Goal: Check status: Check status

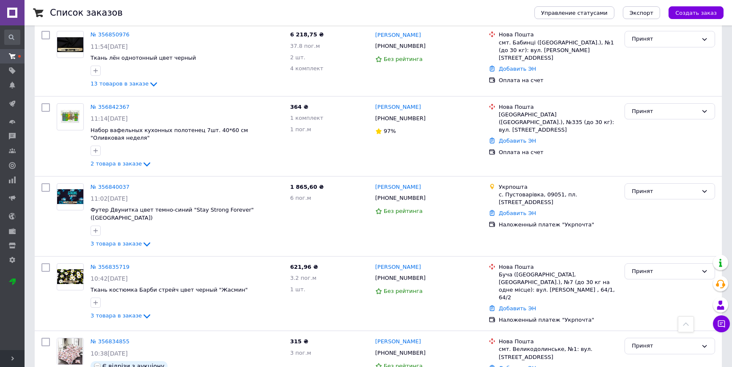
scroll to position [922, 0]
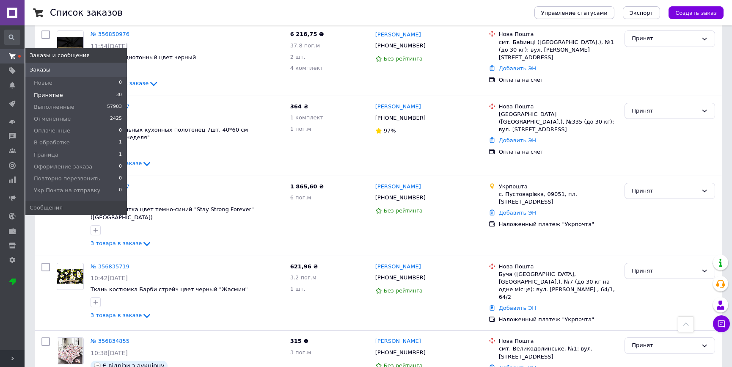
click at [47, 93] on span "Принятые" at bounding box center [48, 95] width 29 height 8
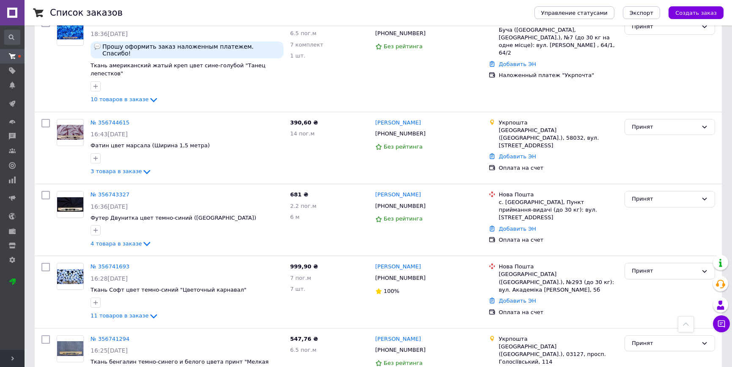
scroll to position [2019, 0]
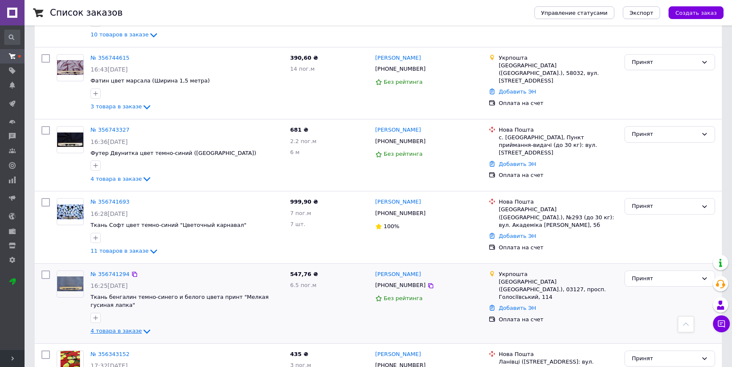
click at [142, 326] on icon at bounding box center [147, 331] width 10 height 10
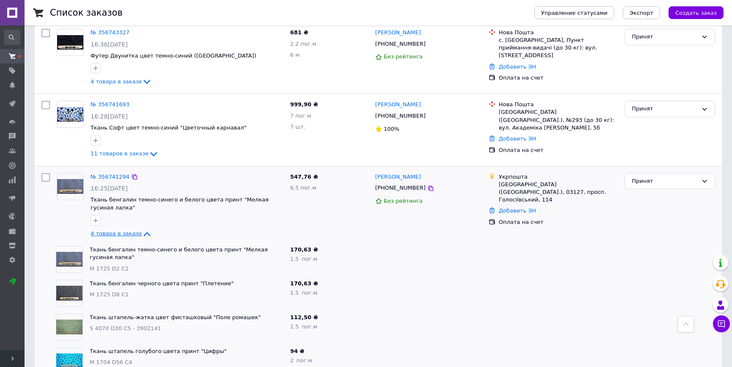
scroll to position [2103, 0]
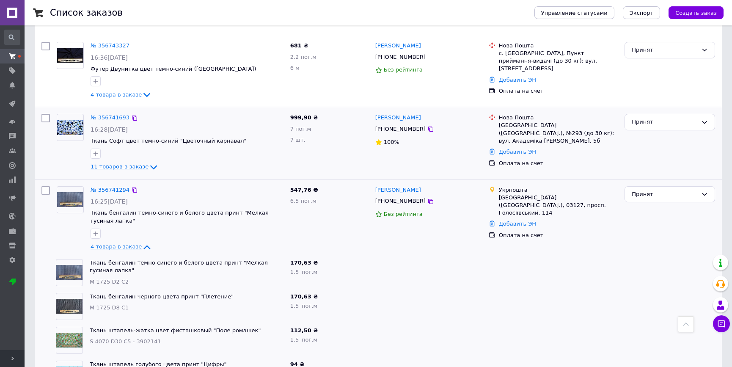
click at [148, 162] on icon at bounding box center [153, 167] width 10 height 10
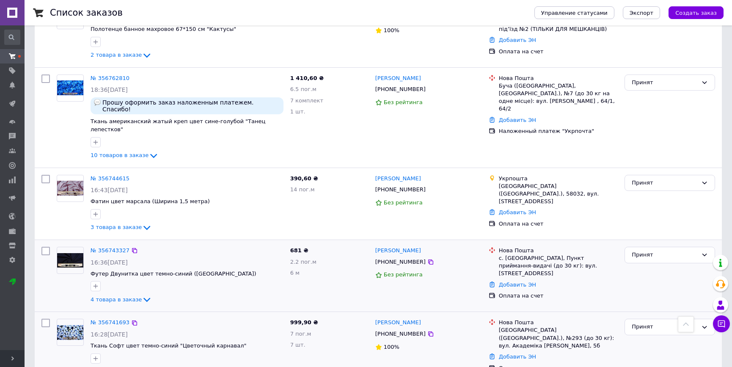
scroll to position [1898, 0]
click at [142, 295] on icon at bounding box center [147, 300] width 10 height 10
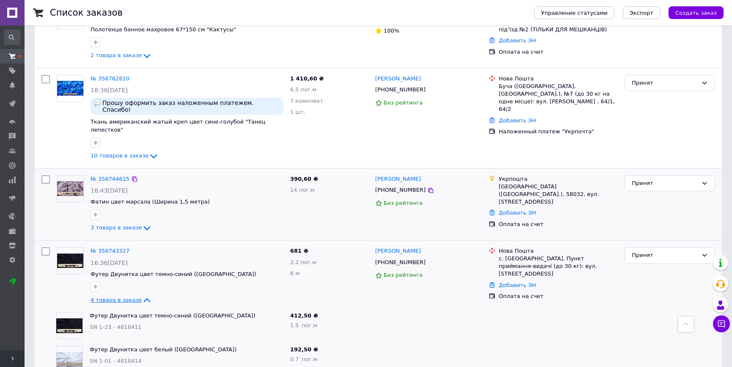
click at [143, 226] on icon at bounding box center [146, 228] width 7 height 4
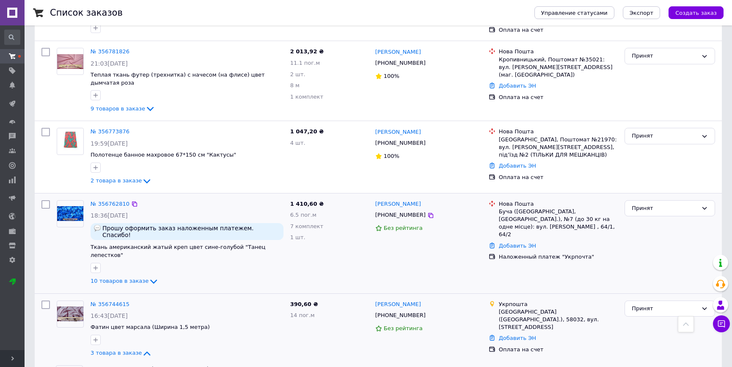
scroll to position [1744, 0]
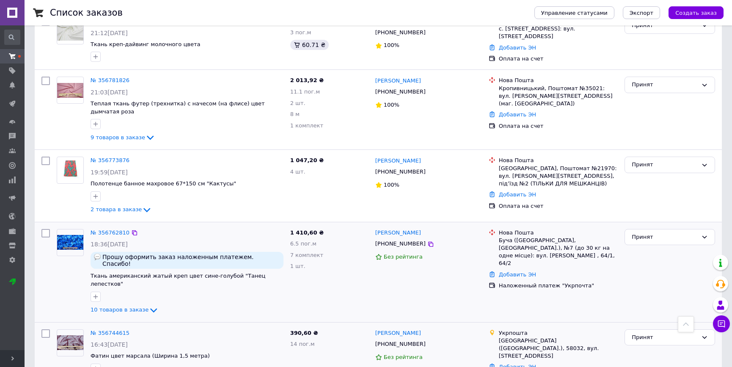
click at [151, 305] on div "10 товаров в заказе" at bounding box center [187, 310] width 193 height 10
click at [150, 308] on icon at bounding box center [153, 310] width 7 height 4
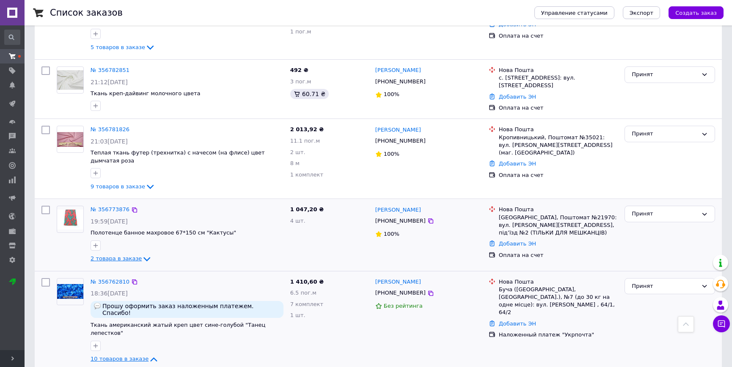
scroll to position [1693, 0]
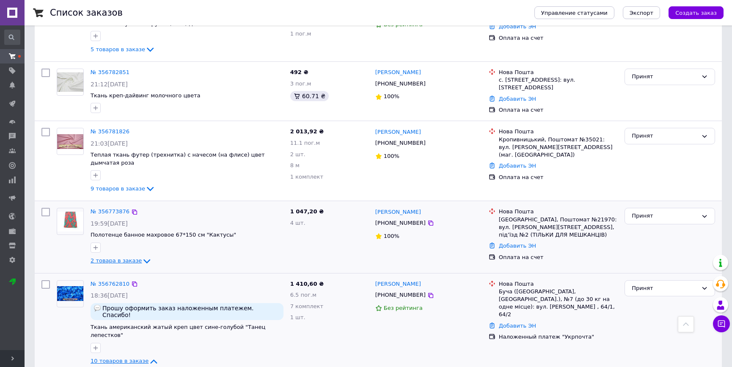
click at [143, 256] on icon at bounding box center [147, 261] width 10 height 10
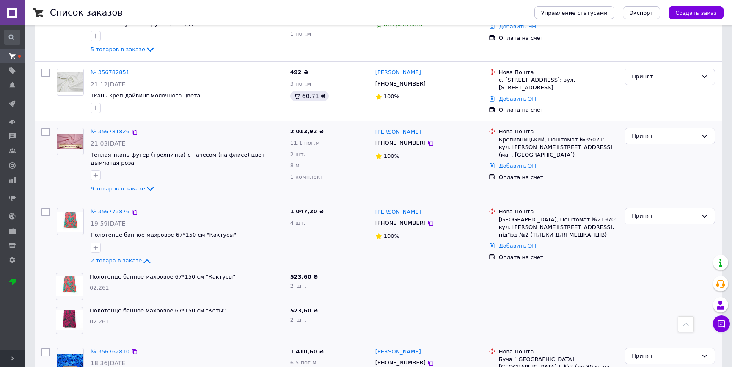
click at [145, 184] on icon at bounding box center [150, 189] width 10 height 10
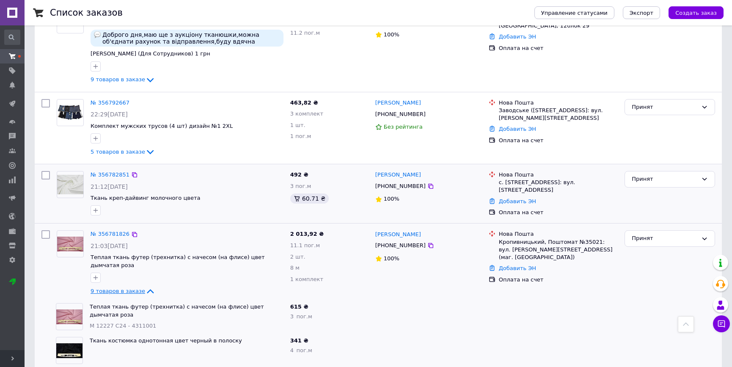
scroll to position [1539, 0]
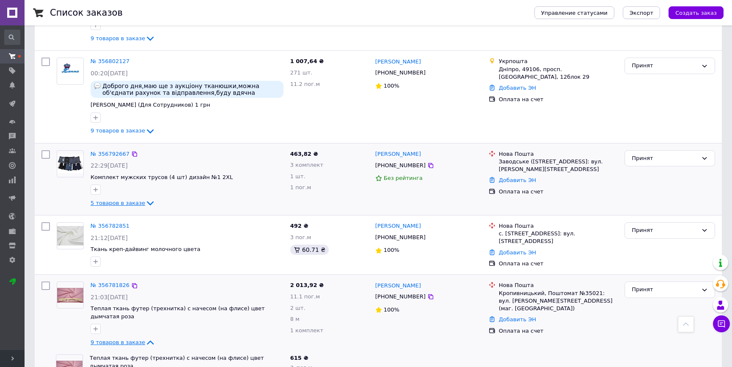
click at [147, 201] on icon at bounding box center [150, 203] width 7 height 4
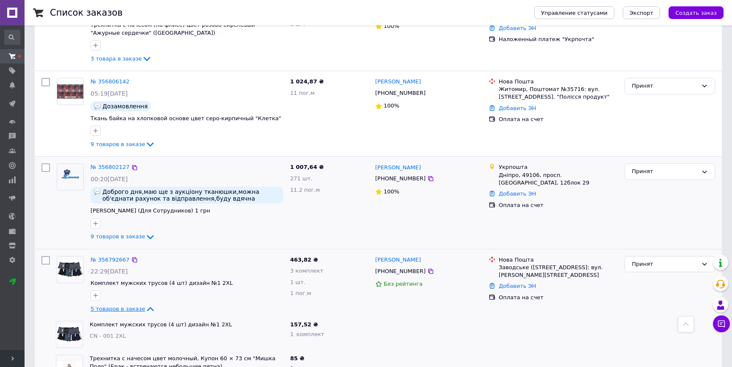
scroll to position [1385, 0]
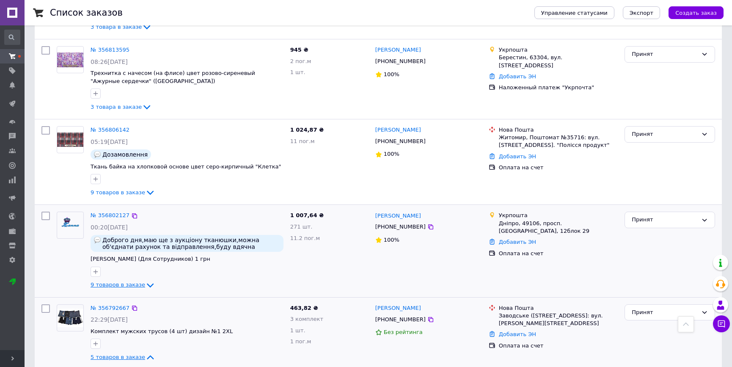
click at [146, 280] on icon at bounding box center [150, 285] width 10 height 10
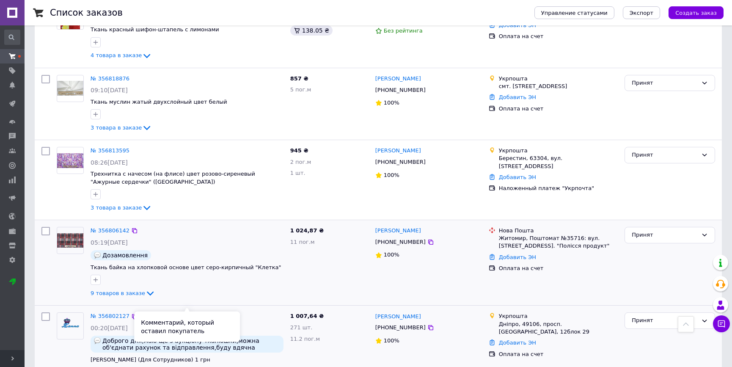
scroll to position [1282, 0]
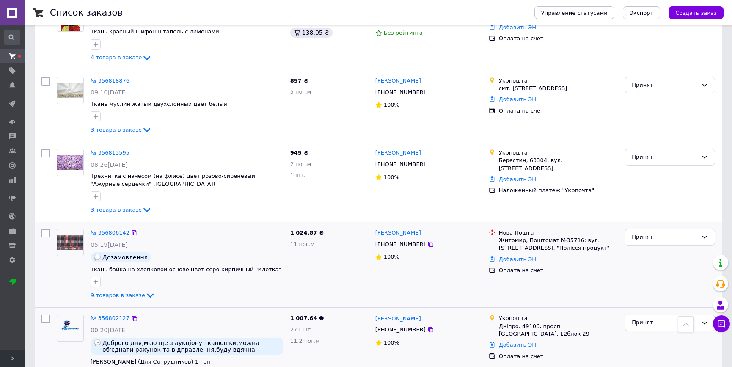
click at [145, 290] on icon at bounding box center [150, 295] width 10 height 10
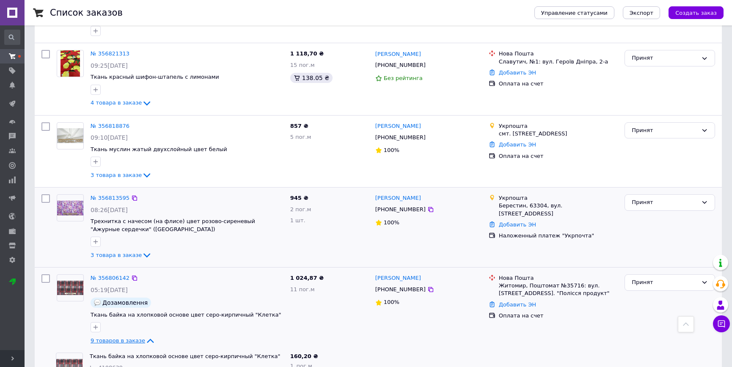
scroll to position [1231, 0]
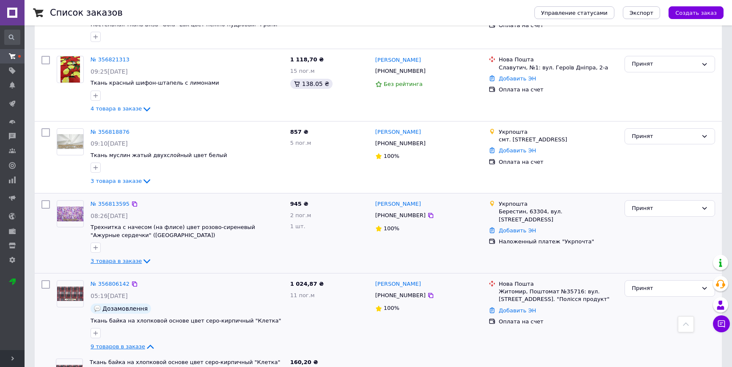
click at [143, 259] on icon at bounding box center [146, 261] width 7 height 4
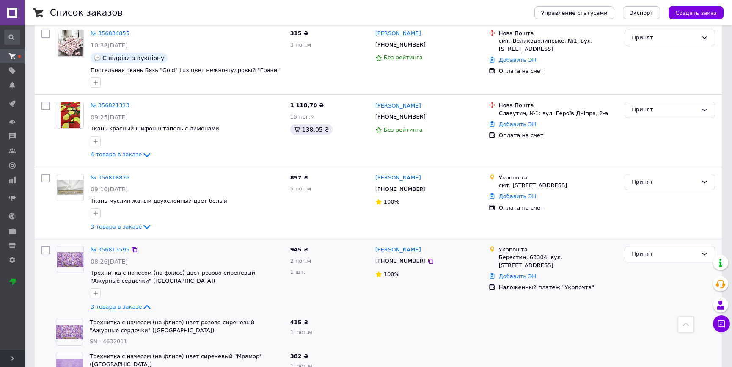
scroll to position [1180, 0]
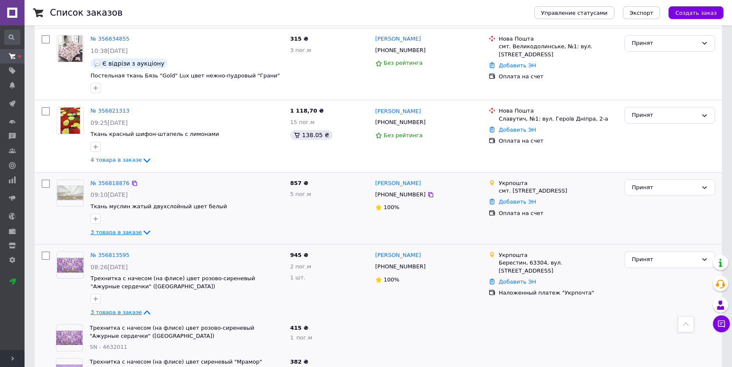
click at [143, 231] on icon at bounding box center [146, 233] width 7 height 4
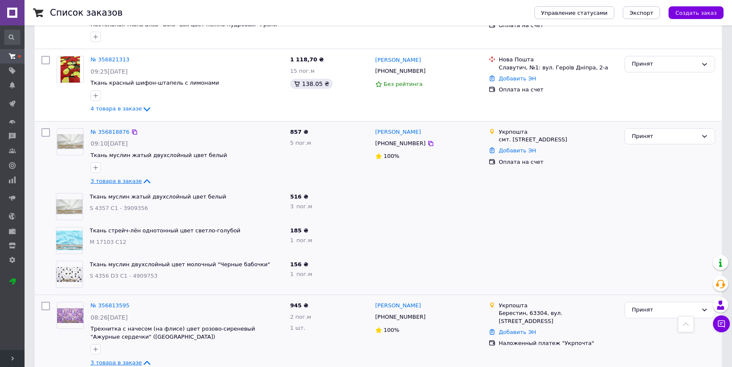
scroll to position [1129, 0]
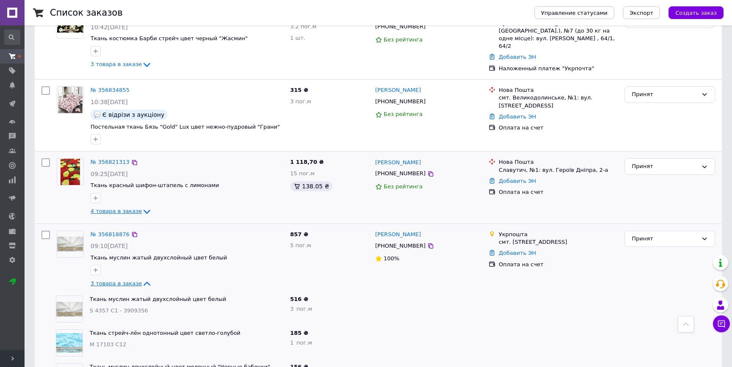
click at [142, 206] on icon at bounding box center [147, 211] width 10 height 10
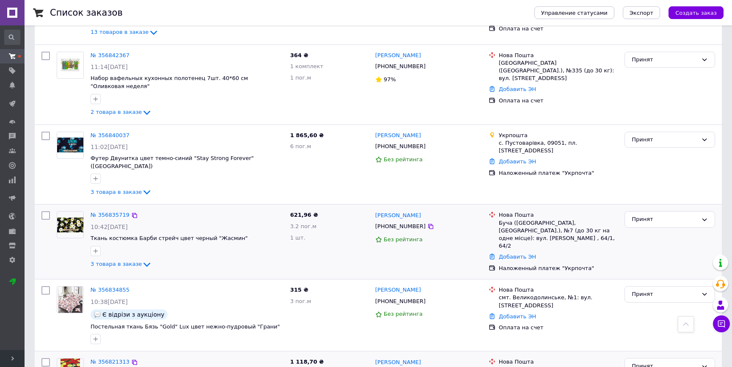
scroll to position [924, 0]
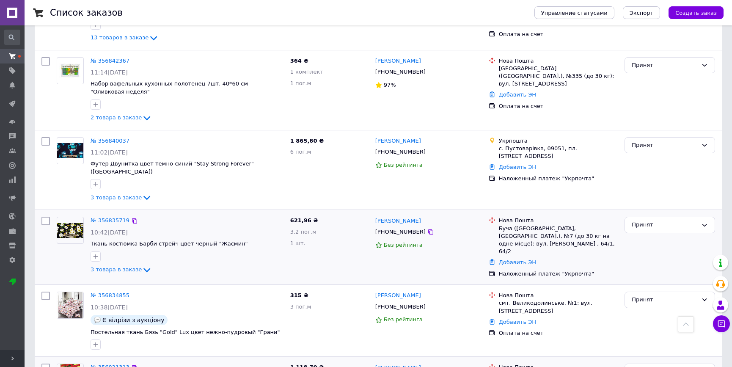
click at [142, 265] on icon at bounding box center [147, 270] width 10 height 10
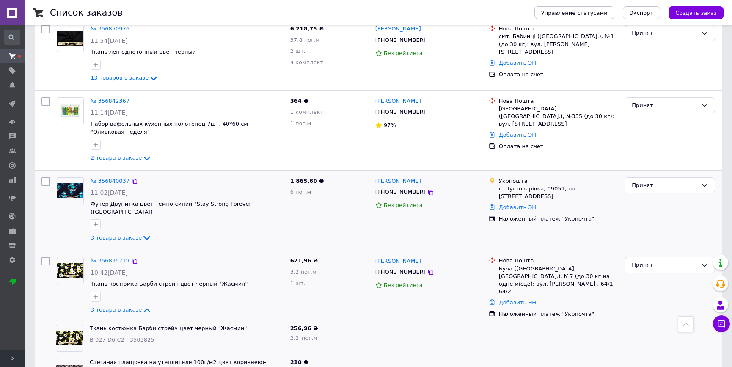
scroll to position [873, 0]
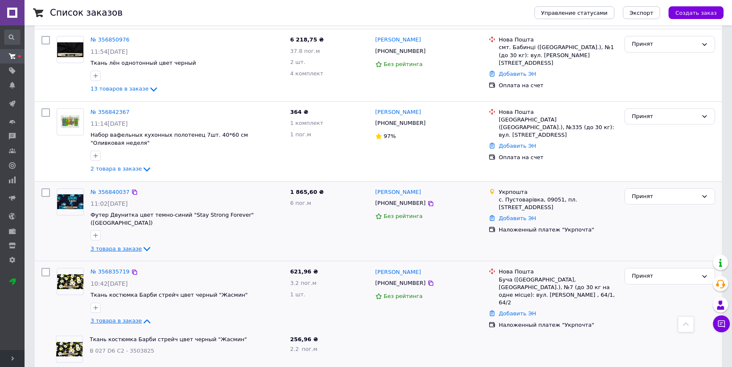
click at [142, 244] on icon at bounding box center [147, 249] width 10 height 10
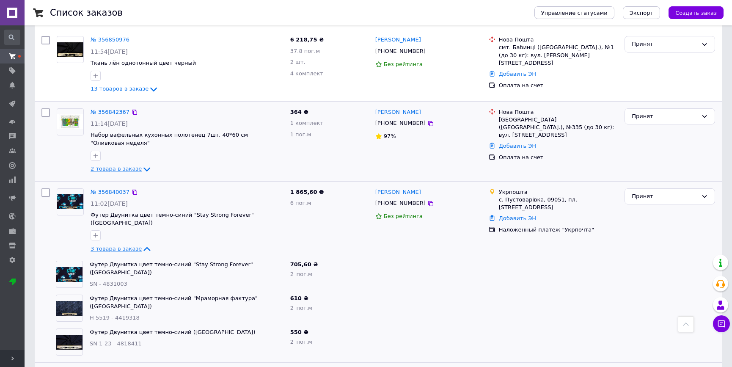
click at [143, 167] on icon at bounding box center [146, 169] width 7 height 4
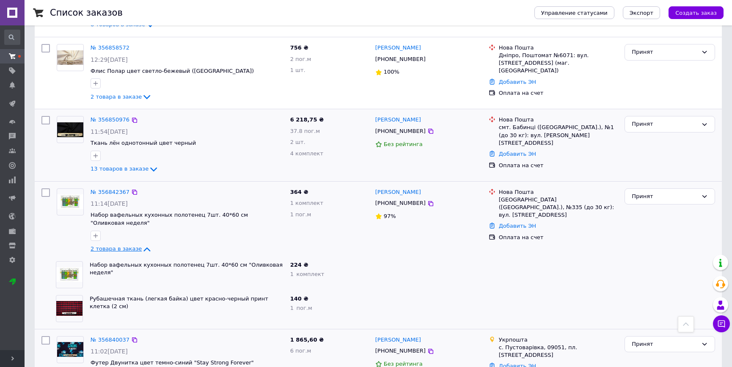
scroll to position [770, 0]
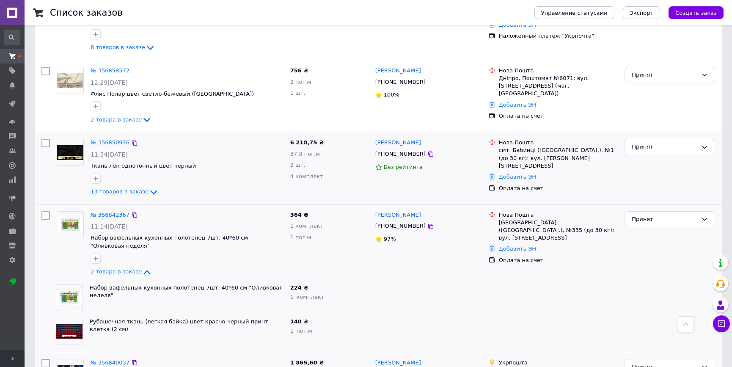
click at [150, 190] on icon at bounding box center [153, 192] width 7 height 4
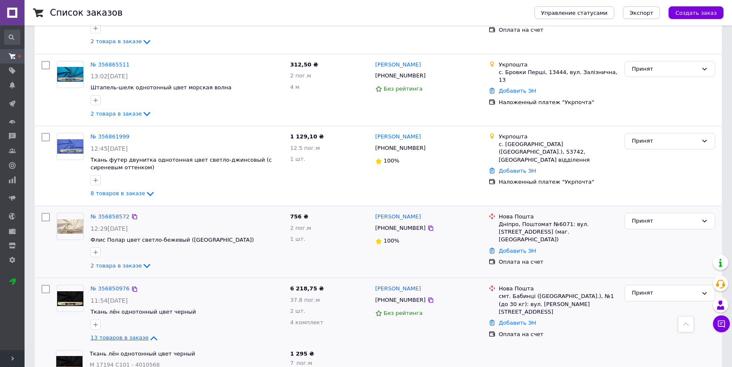
scroll to position [616, 0]
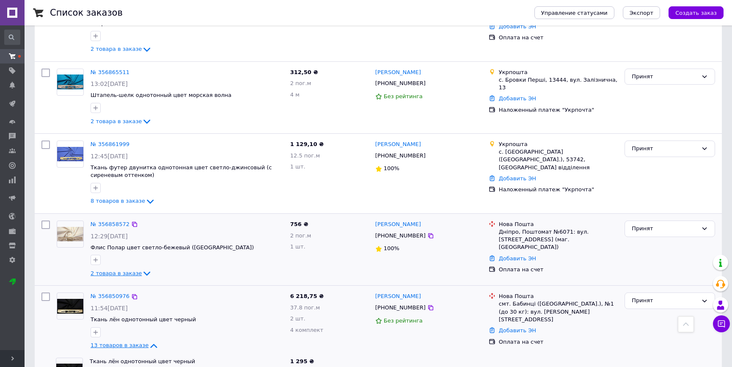
click at [142, 268] on icon at bounding box center [147, 273] width 10 height 10
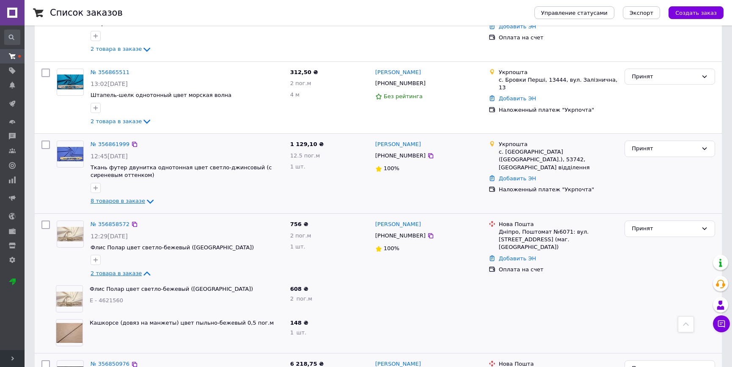
click at [145, 196] on icon at bounding box center [150, 201] width 10 height 10
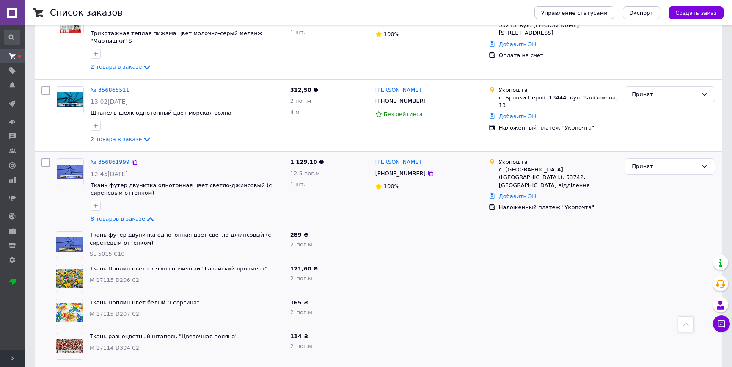
scroll to position [565, 0]
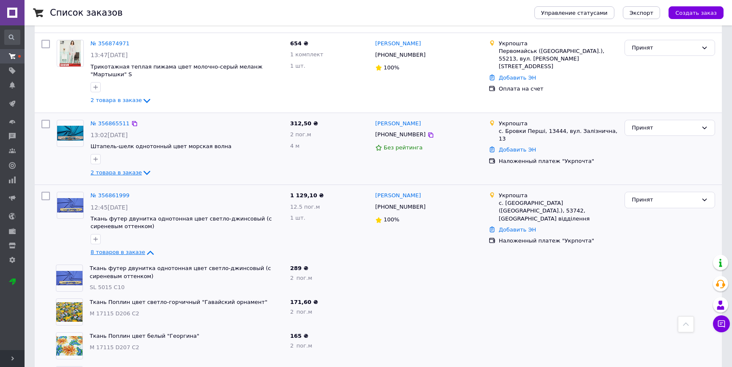
click at [143, 167] on icon at bounding box center [147, 172] width 10 height 10
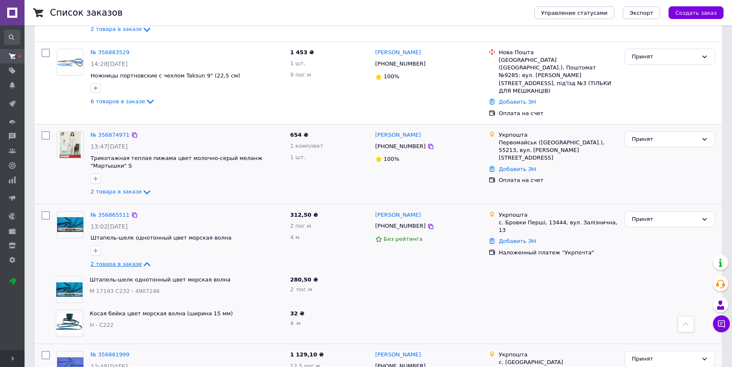
scroll to position [462, 0]
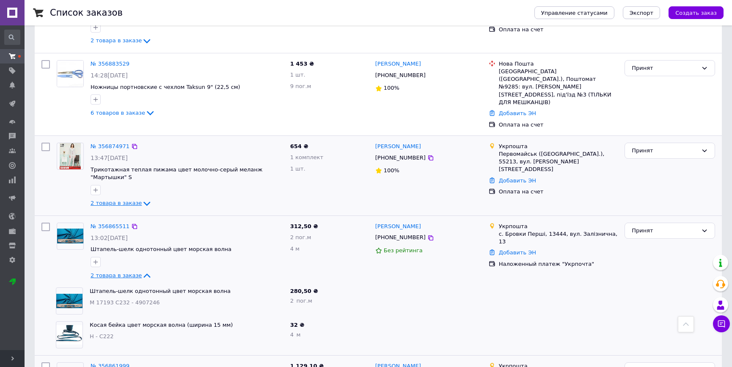
click at [143, 198] on icon at bounding box center [147, 203] width 10 height 10
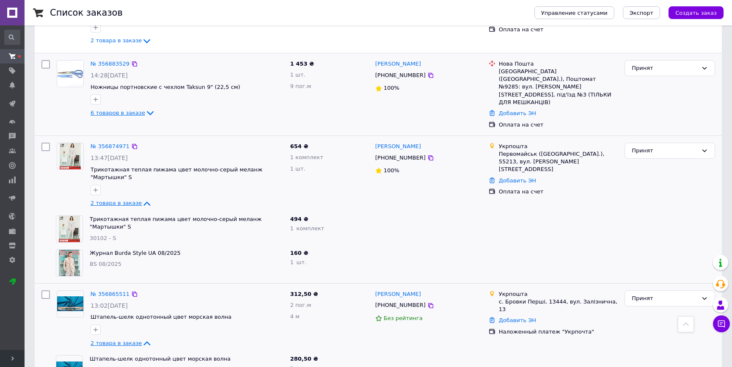
click at [145, 108] on icon at bounding box center [150, 113] width 10 height 10
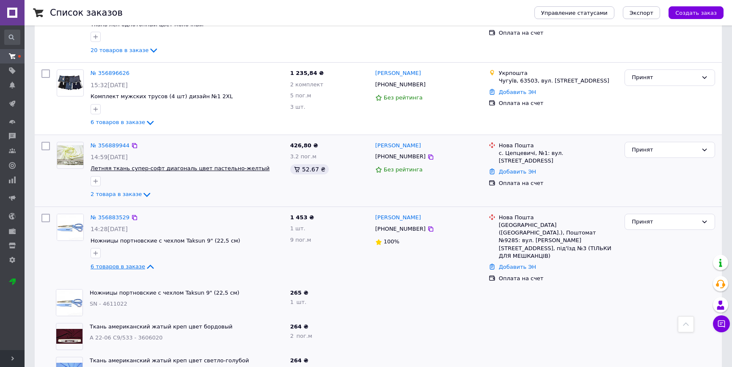
scroll to position [309, 0]
click at [142, 189] on icon at bounding box center [147, 194] width 10 height 10
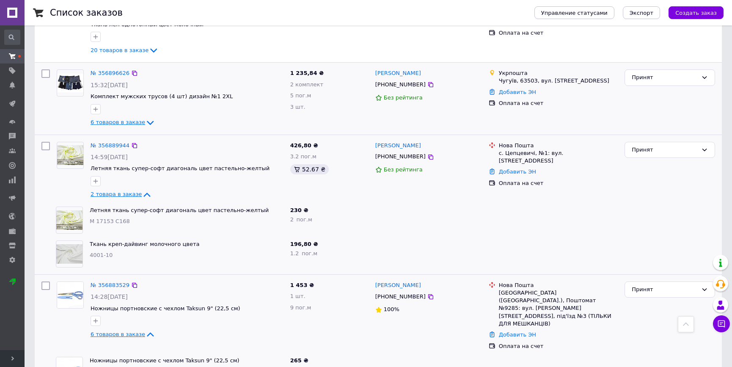
click at [146, 118] on icon at bounding box center [150, 123] width 10 height 10
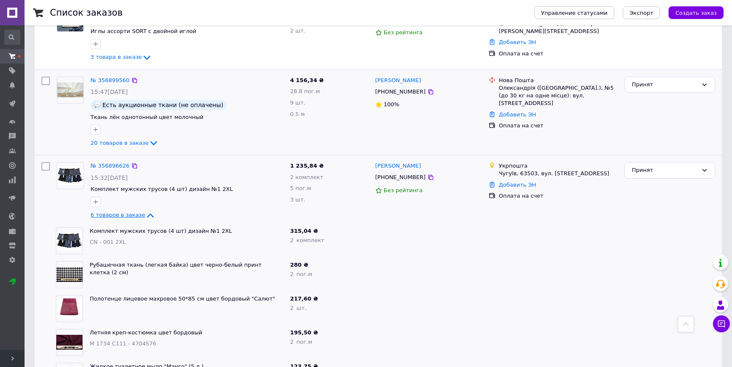
scroll to position [206, 0]
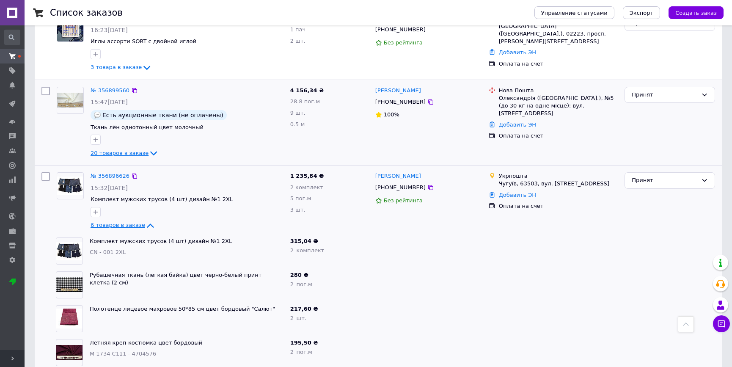
click at [148, 148] on icon at bounding box center [153, 153] width 10 height 10
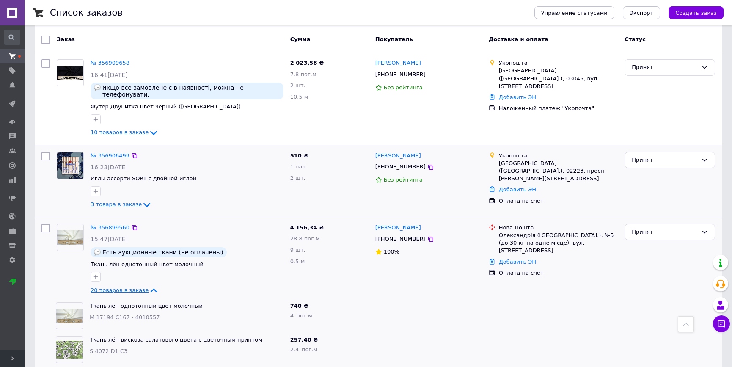
scroll to position [52, 0]
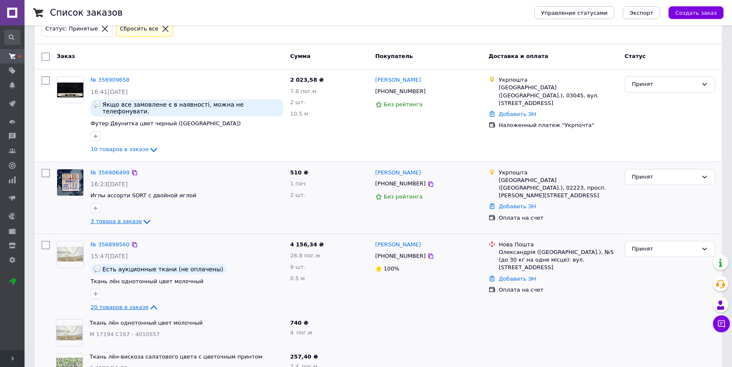
click at [142, 217] on icon at bounding box center [147, 222] width 10 height 10
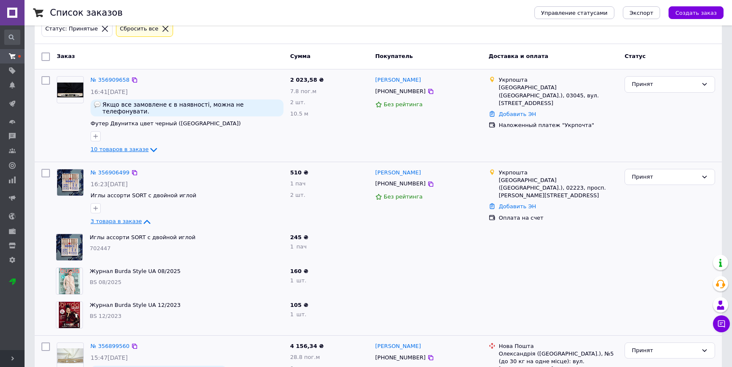
click at [148, 145] on icon at bounding box center [153, 150] width 10 height 10
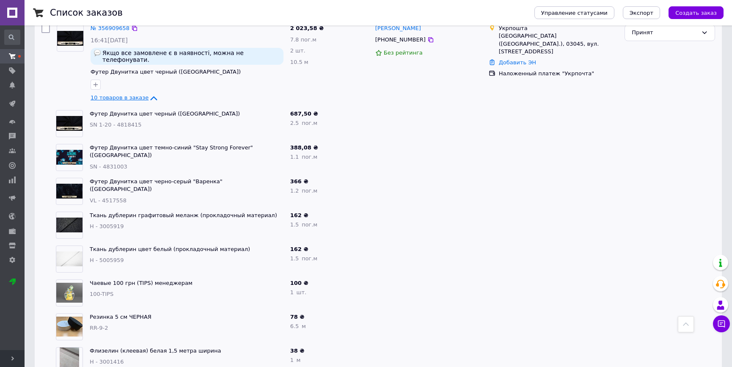
scroll to position [0, 0]
